Goal: Task Accomplishment & Management: Complete application form

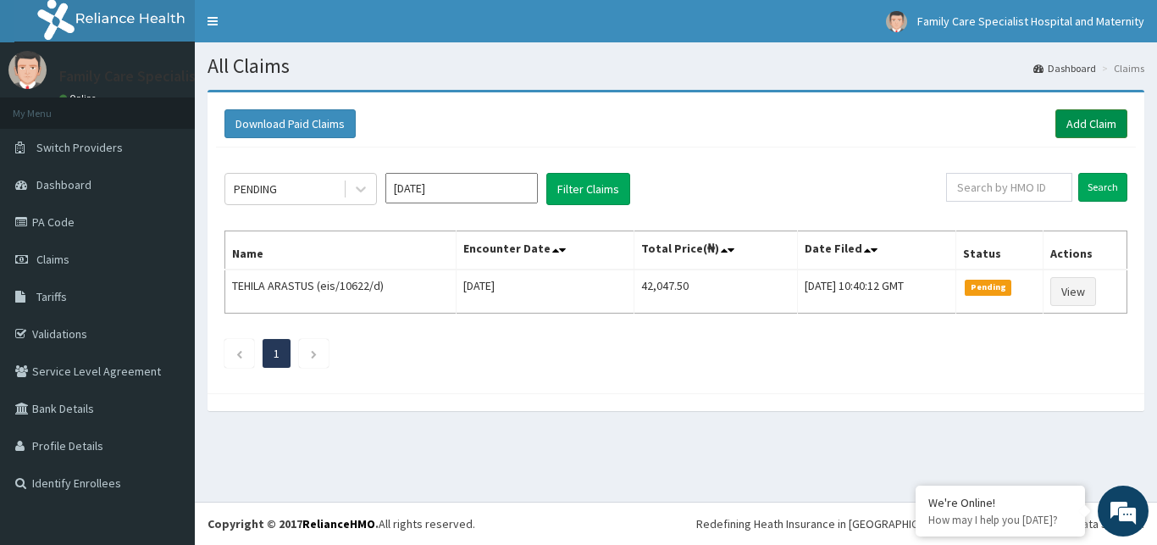
click at [1088, 126] on link "Add Claim" at bounding box center [1092, 123] width 72 height 29
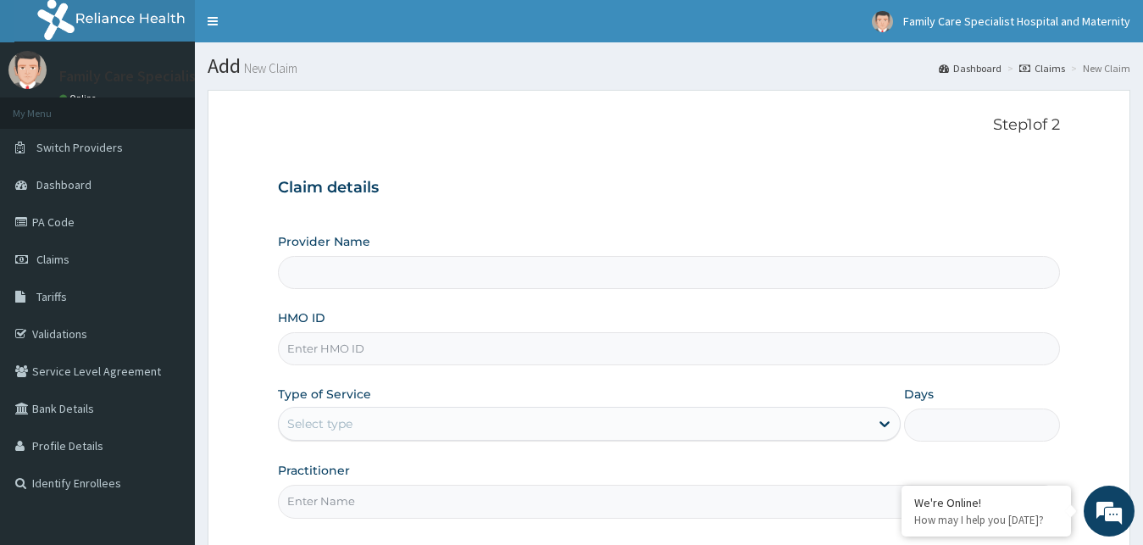
click at [564, 353] on input "HMO ID" at bounding box center [669, 348] width 783 height 33
type input "mm"
type input "Family Care Specialist Hospital and Maternity"
type input "mmm/10034/d"
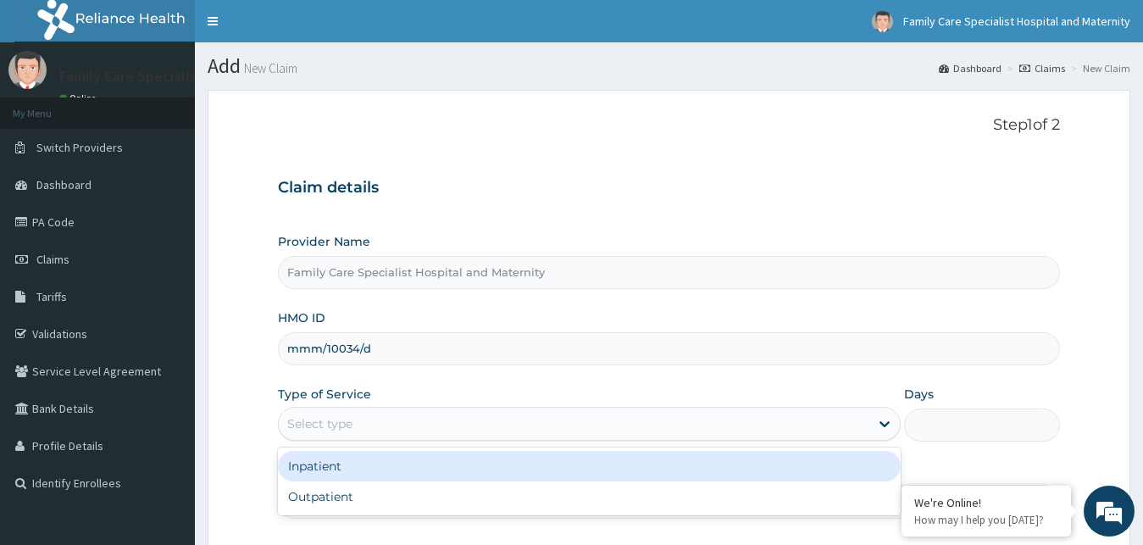
click at [641, 429] on div "Select type" at bounding box center [574, 423] width 591 height 27
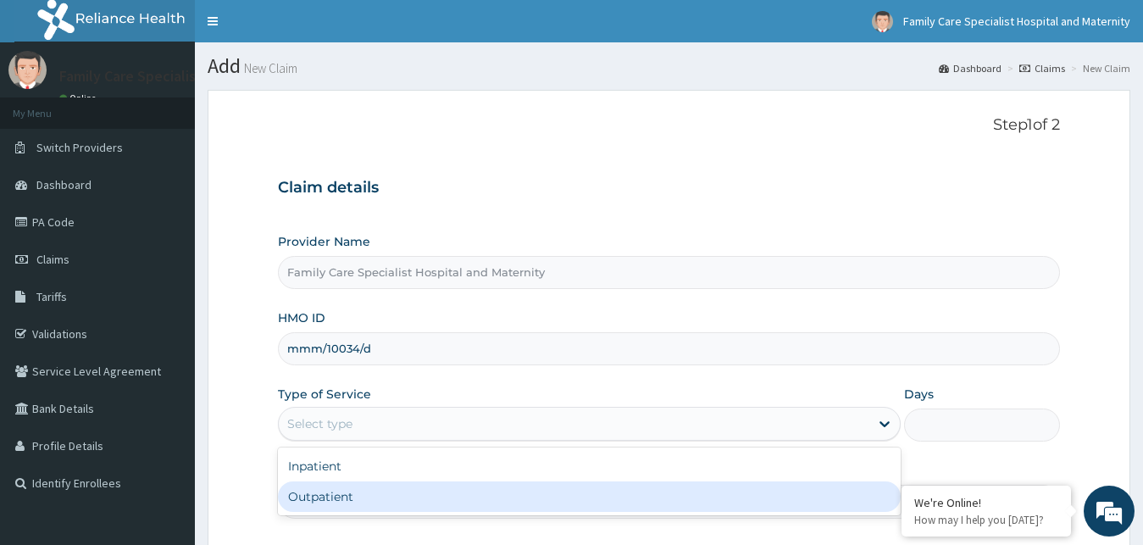
click at [581, 497] on div "Outpatient" at bounding box center [590, 496] width 624 height 31
type input "1"
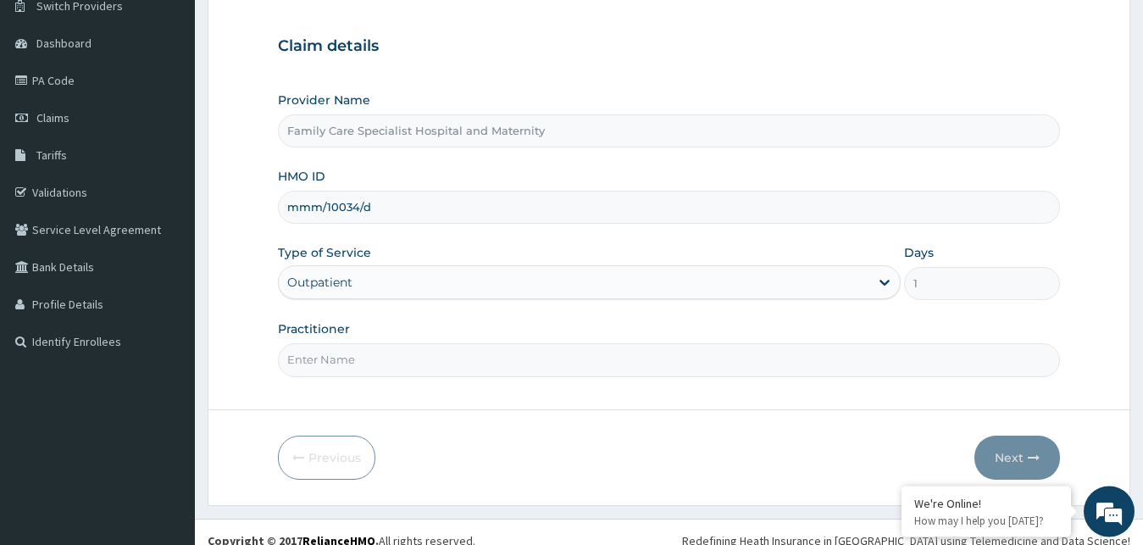
scroll to position [147, 0]
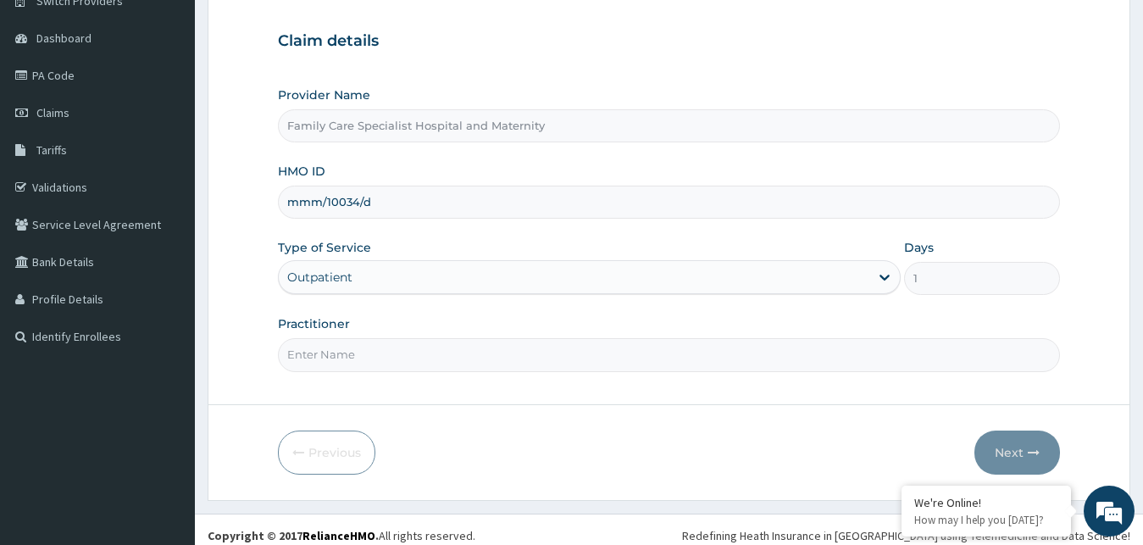
click at [801, 354] on input "Practitioner" at bounding box center [669, 354] width 783 height 33
type input "Family physician"
click at [1009, 446] on button "Next" at bounding box center [1017, 452] width 86 height 44
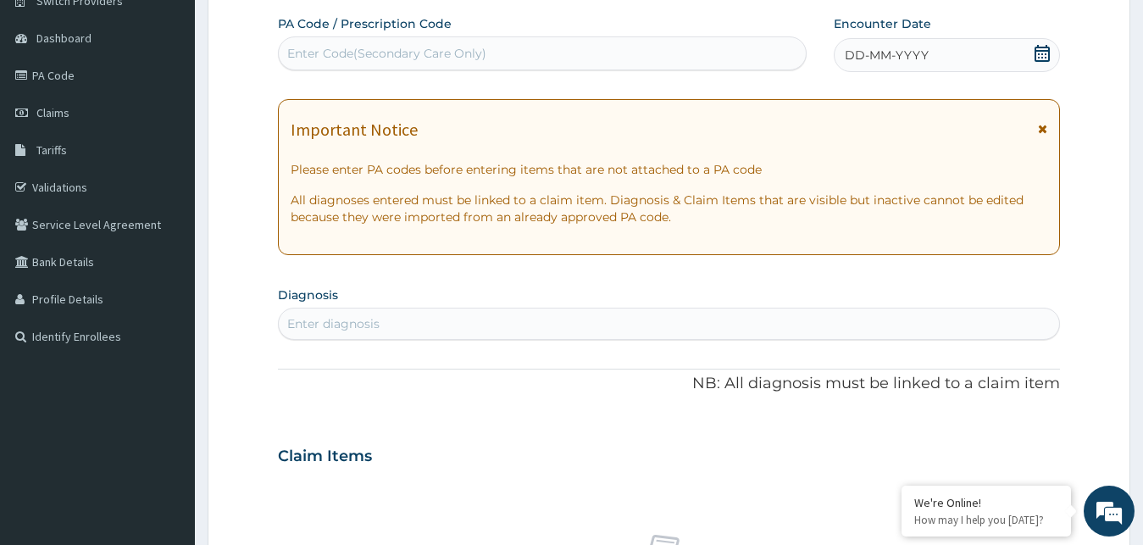
click at [1041, 129] on icon at bounding box center [1042, 129] width 9 height 12
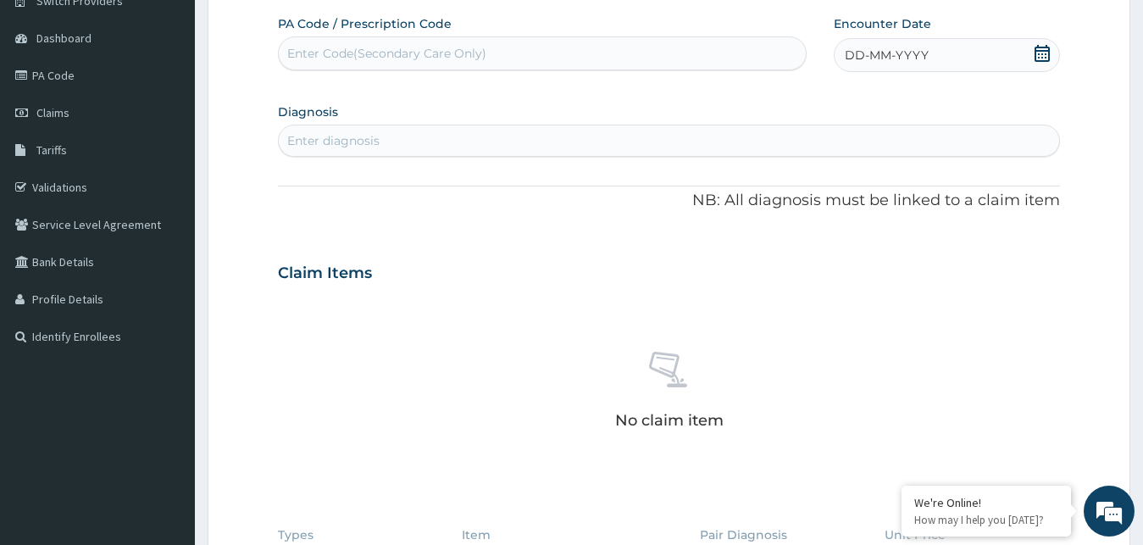
click at [540, 57] on div "Enter Code(Secondary Care Only)" at bounding box center [542, 53] width 527 height 27
paste input "PA/42072F"
type input "PA/42072F"
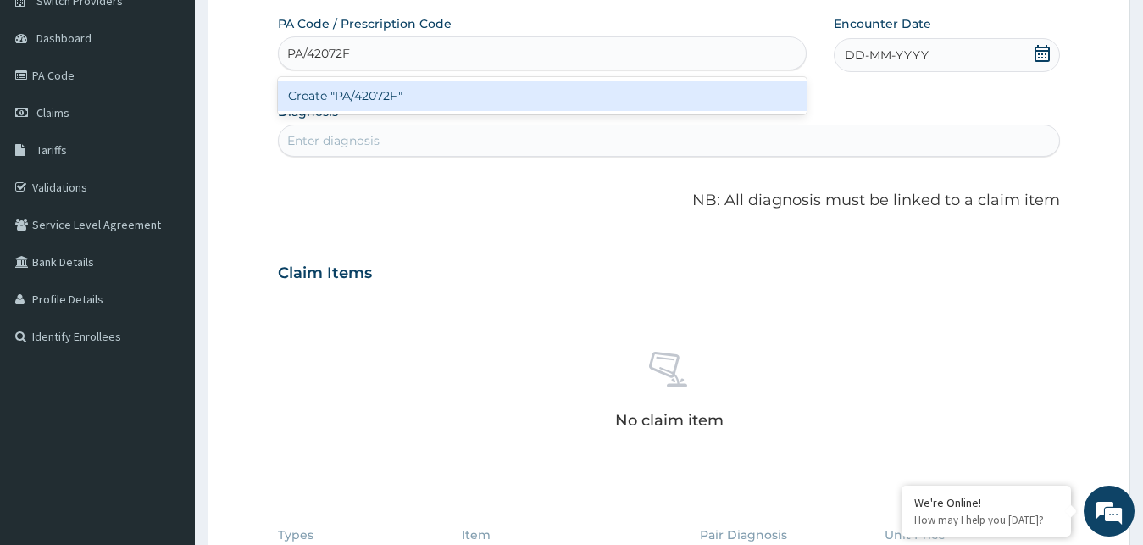
click at [517, 90] on div "Create "PA/42072F"" at bounding box center [542, 95] width 529 height 31
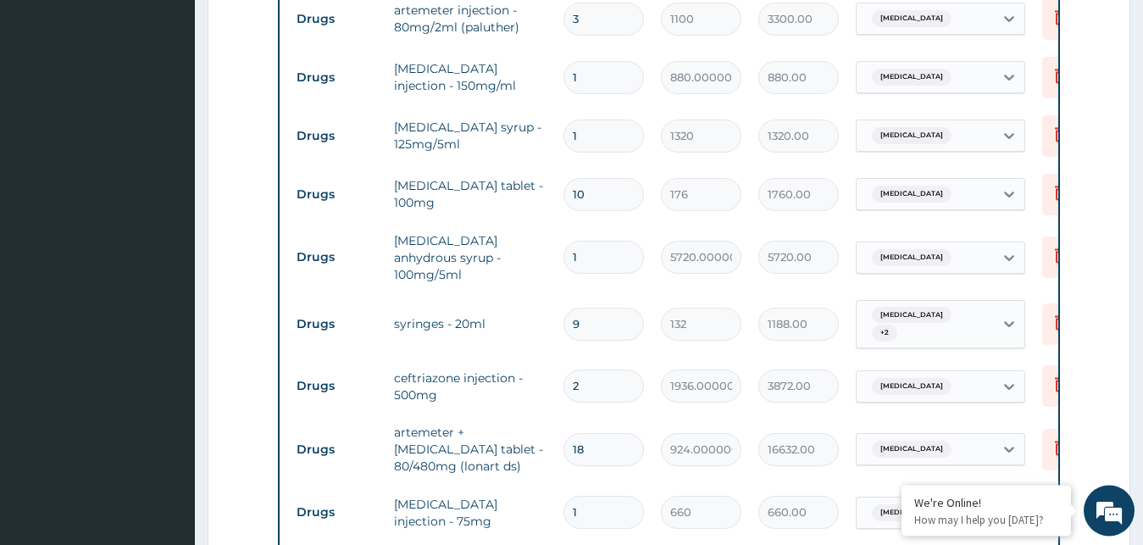
scroll to position [1148, 0]
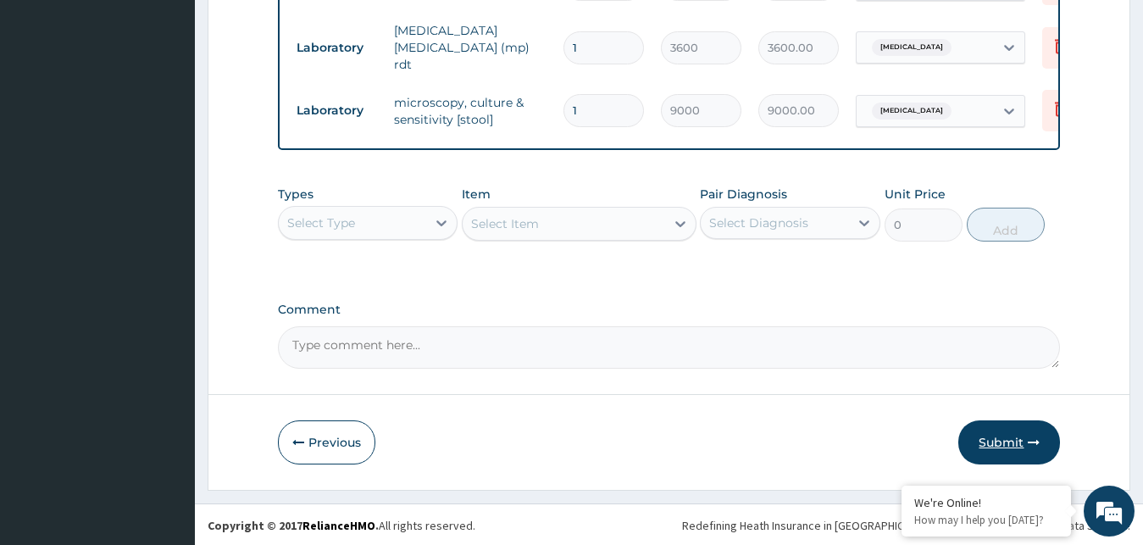
click at [1006, 435] on button "Submit" at bounding box center [1009, 442] width 102 height 44
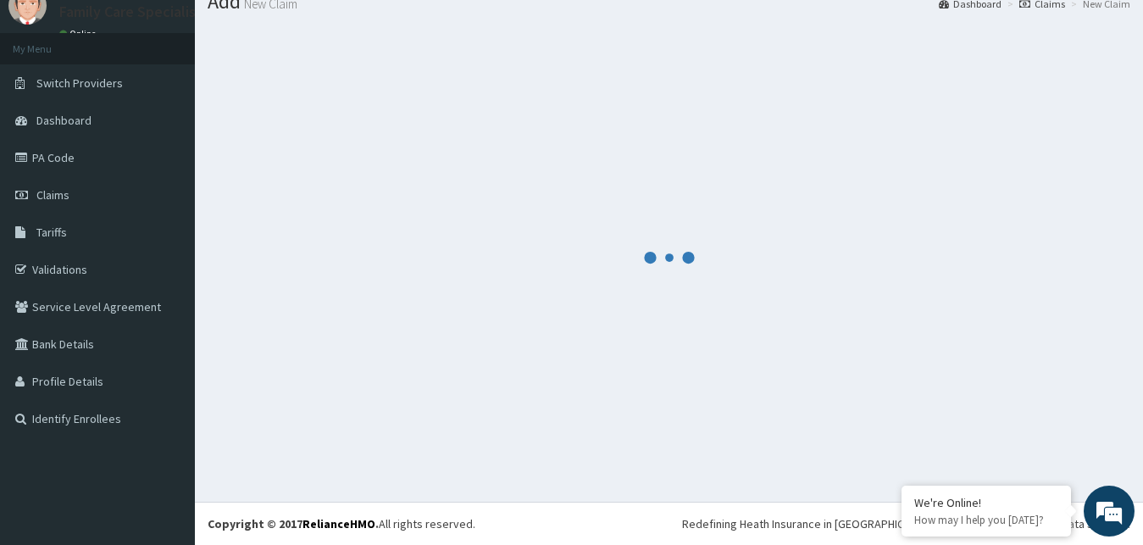
scroll to position [64, 0]
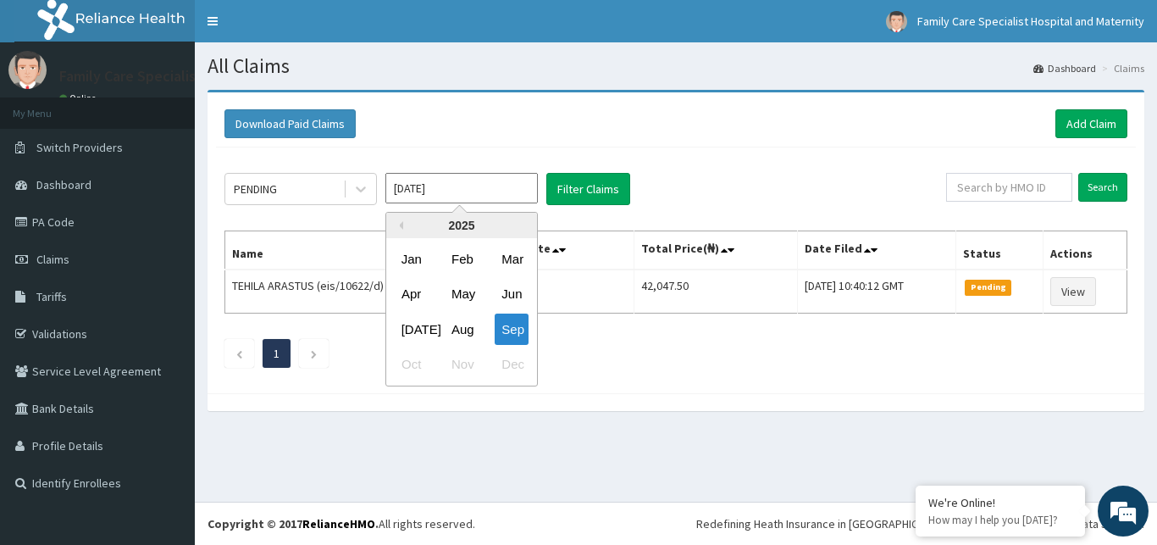
click at [432, 191] on input "Sep 2025" at bounding box center [462, 188] width 153 height 31
click at [465, 324] on div "Aug" at bounding box center [462, 329] width 34 height 31
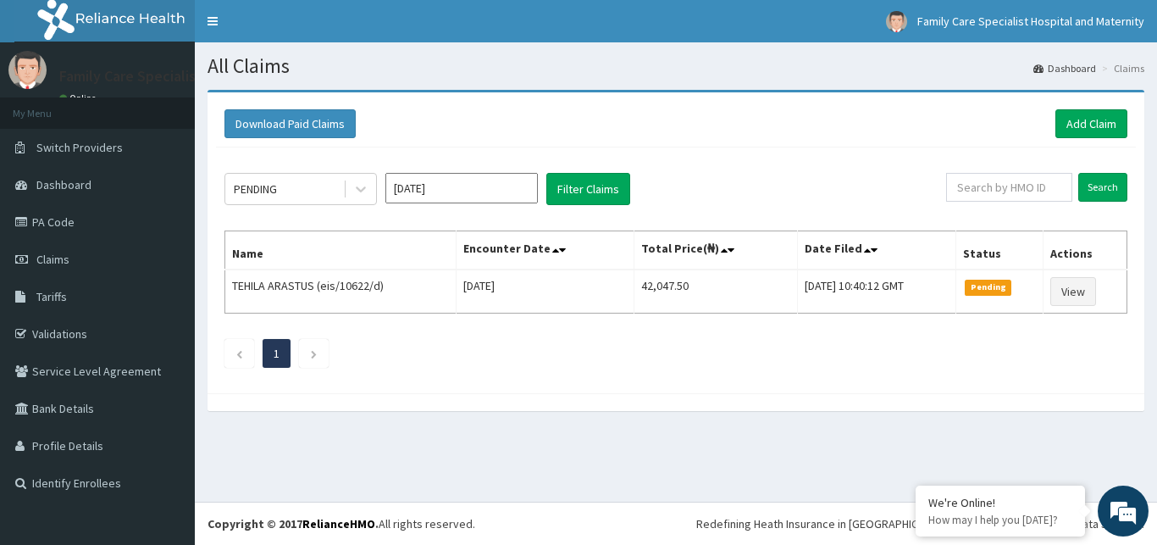
type input "Aug 2025"
click at [567, 184] on button "Filter Claims" at bounding box center [589, 189] width 84 height 32
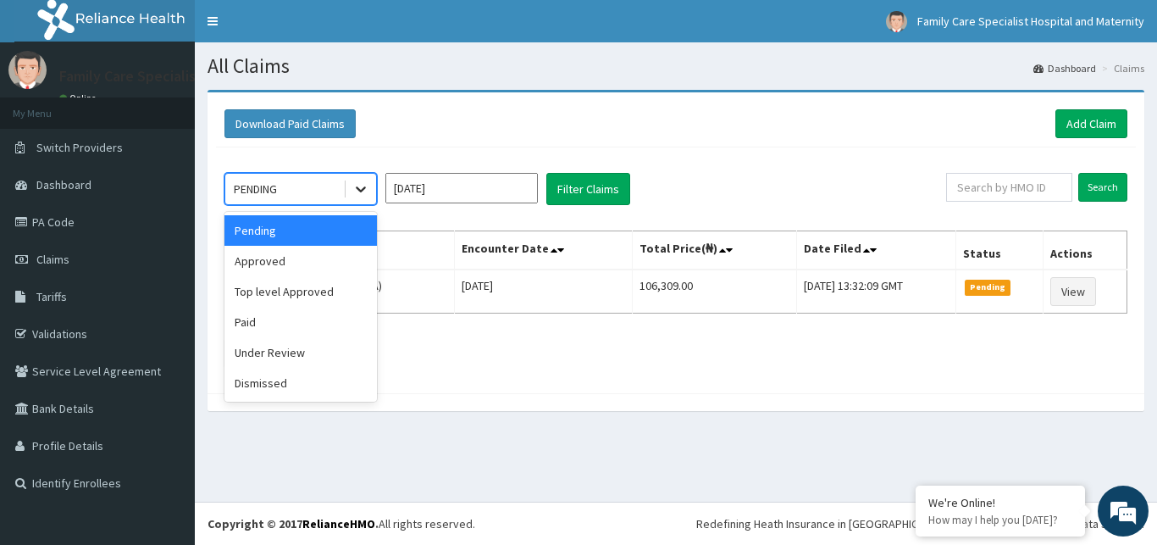
click at [352, 186] on icon at bounding box center [360, 188] width 17 height 17
click at [310, 269] on div "Approved" at bounding box center [301, 261] width 153 height 31
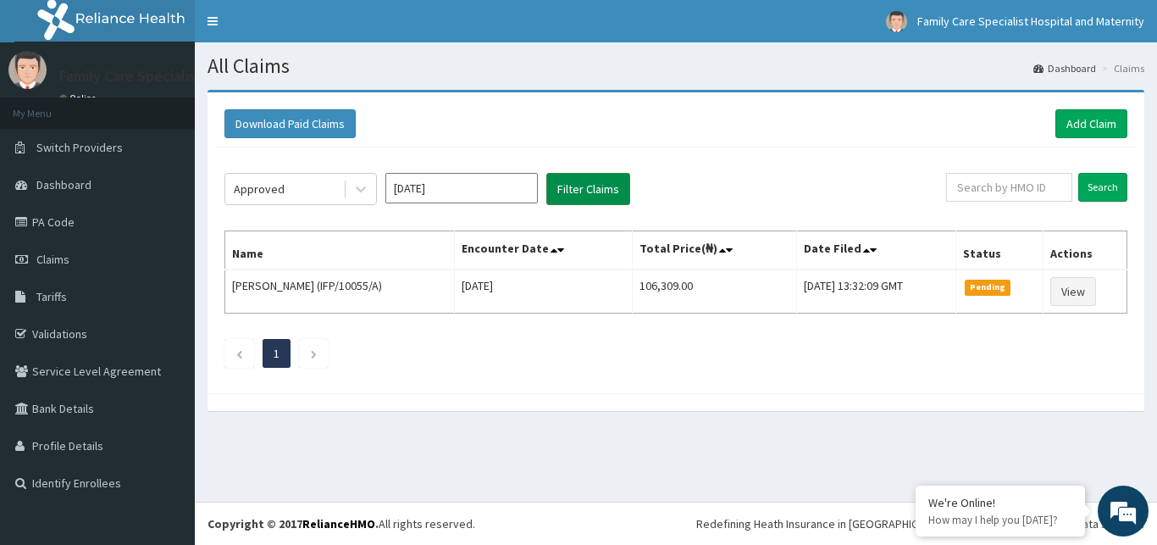
click at [580, 190] on button "Filter Claims" at bounding box center [589, 189] width 84 height 32
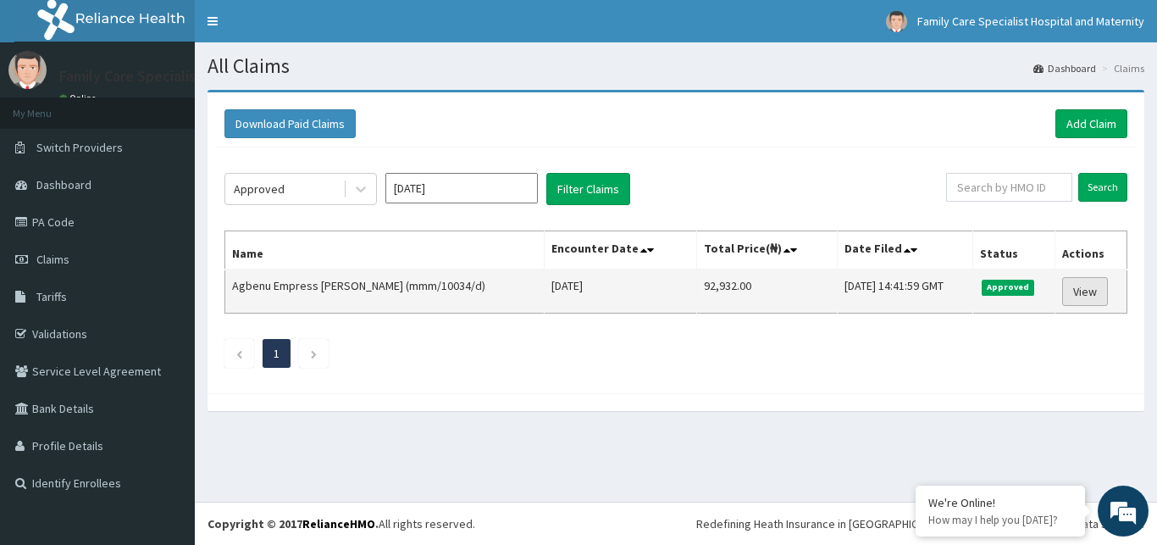
click at [1090, 288] on link "View" at bounding box center [1086, 291] width 46 height 29
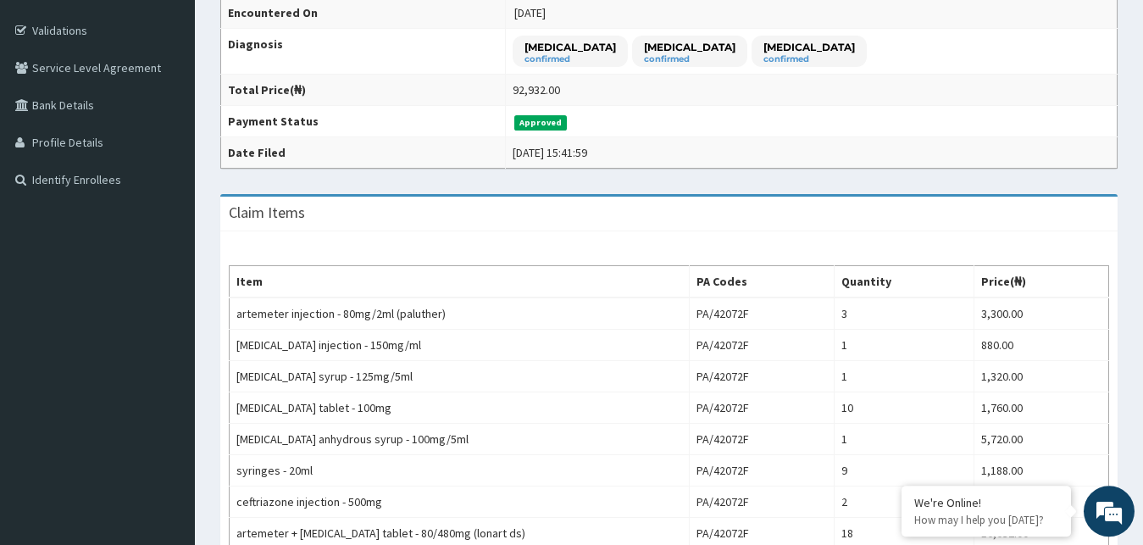
scroll to position [30, 0]
